Goal: Task Accomplishment & Management: Complete application form

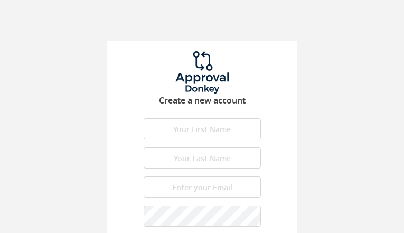
type input "qaemfeGym"
type input "ZeoLJWdWumHjGAy"
type input "[EMAIL_ADDRESS][DOMAIN_NAME]"
type input "vZonPyXgM"
type input "ACWzxOXsgTLECt"
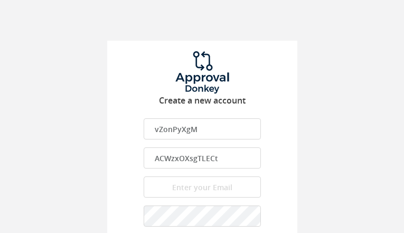
type input "[EMAIL_ADDRESS][DOMAIN_NAME]"
